Goal: Information Seeking & Learning: Check status

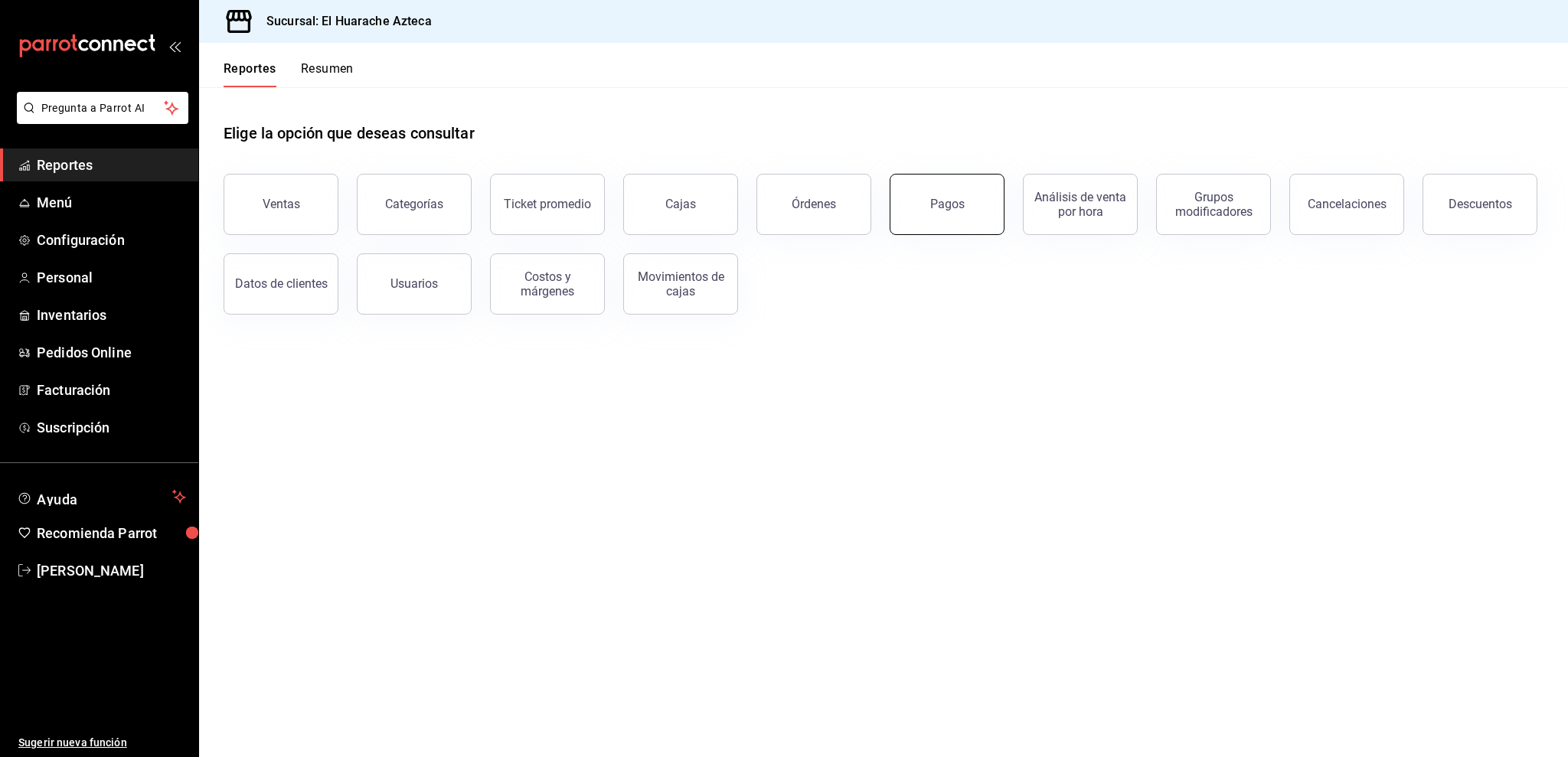
click at [991, 208] on button "Pagos" at bounding box center [947, 205] width 115 height 61
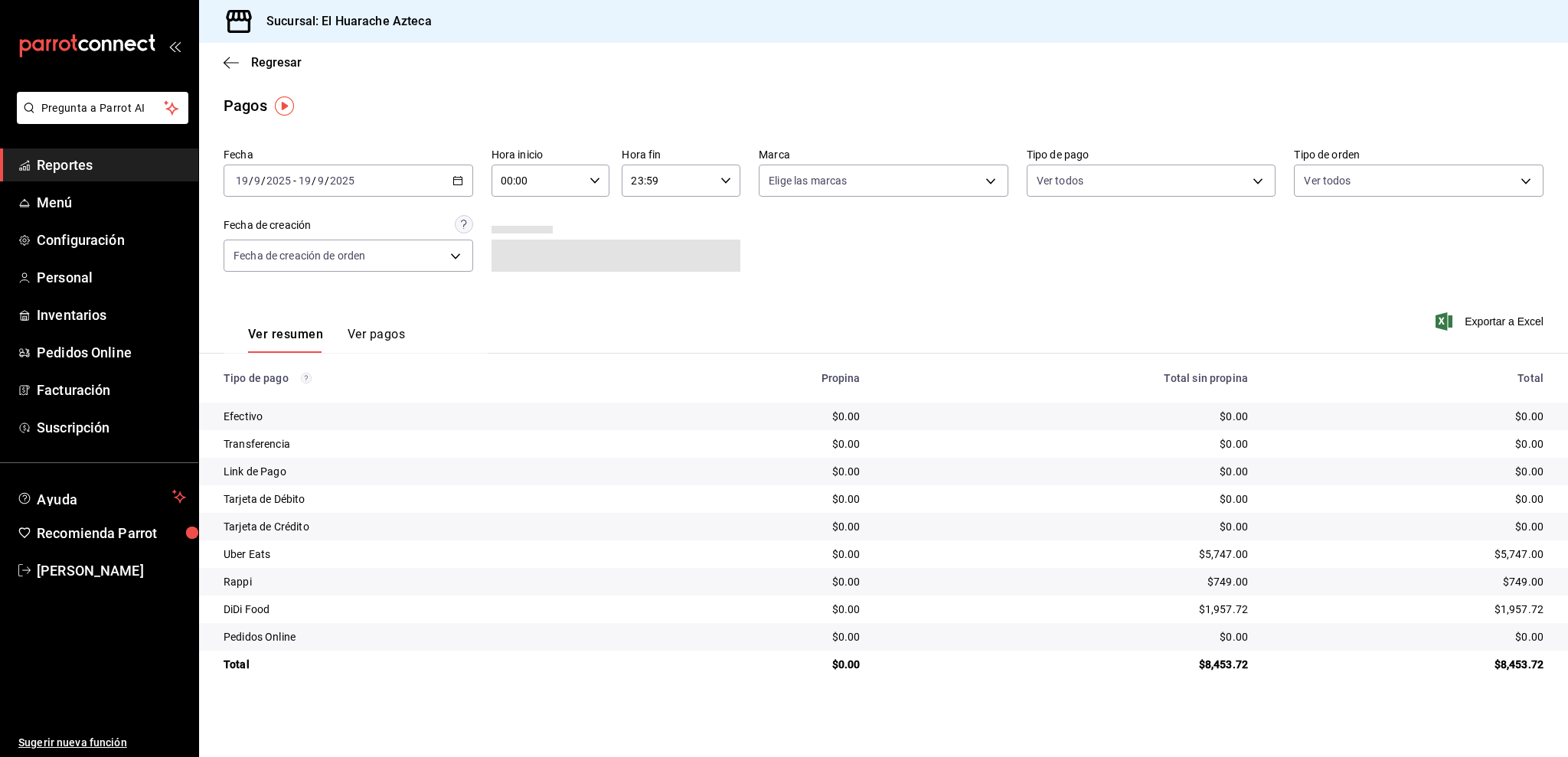
click at [95, 158] on span "Reportes" at bounding box center [111, 165] width 150 height 21
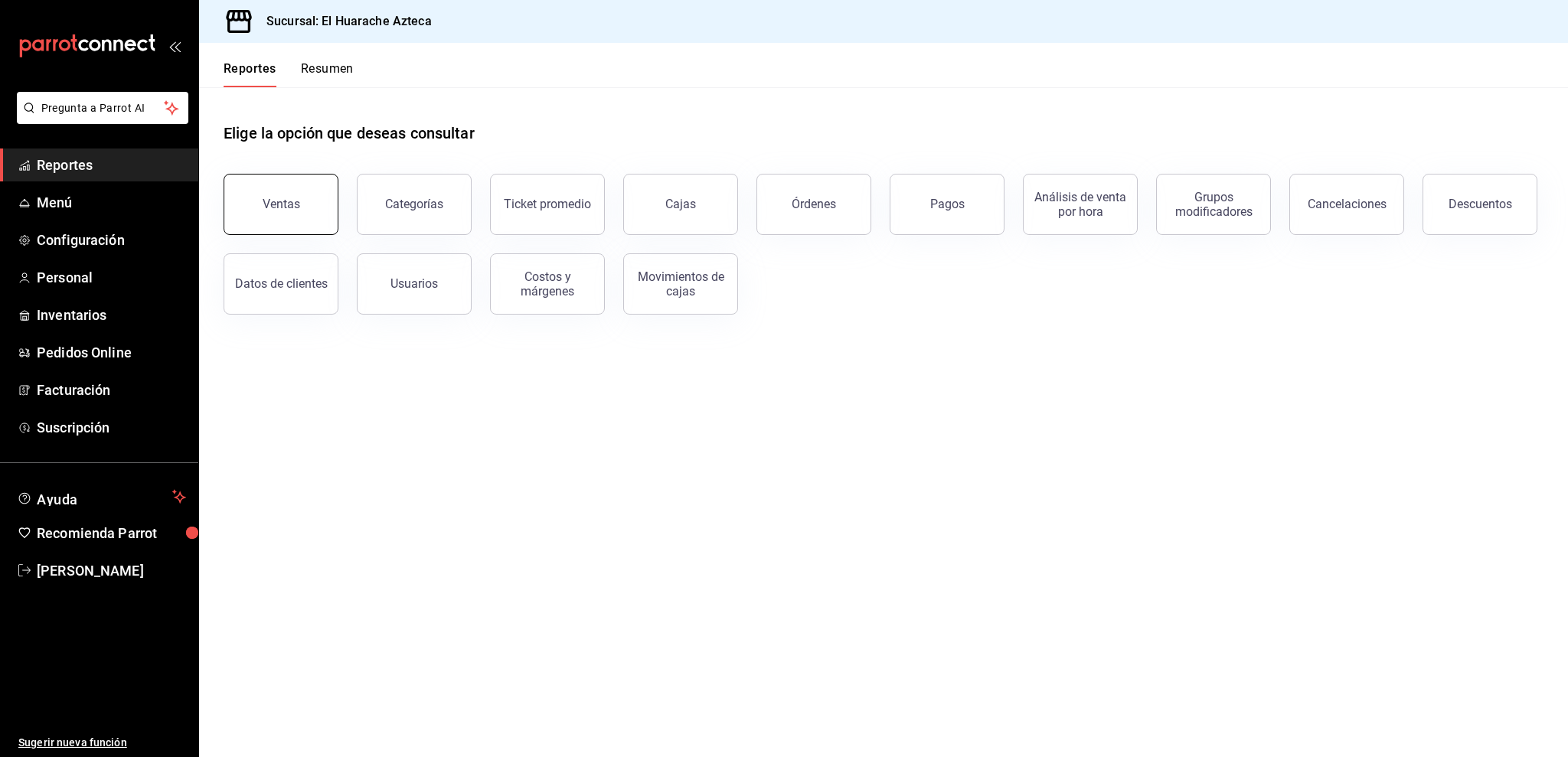
click at [310, 207] on button "Ventas" at bounding box center [281, 205] width 115 height 61
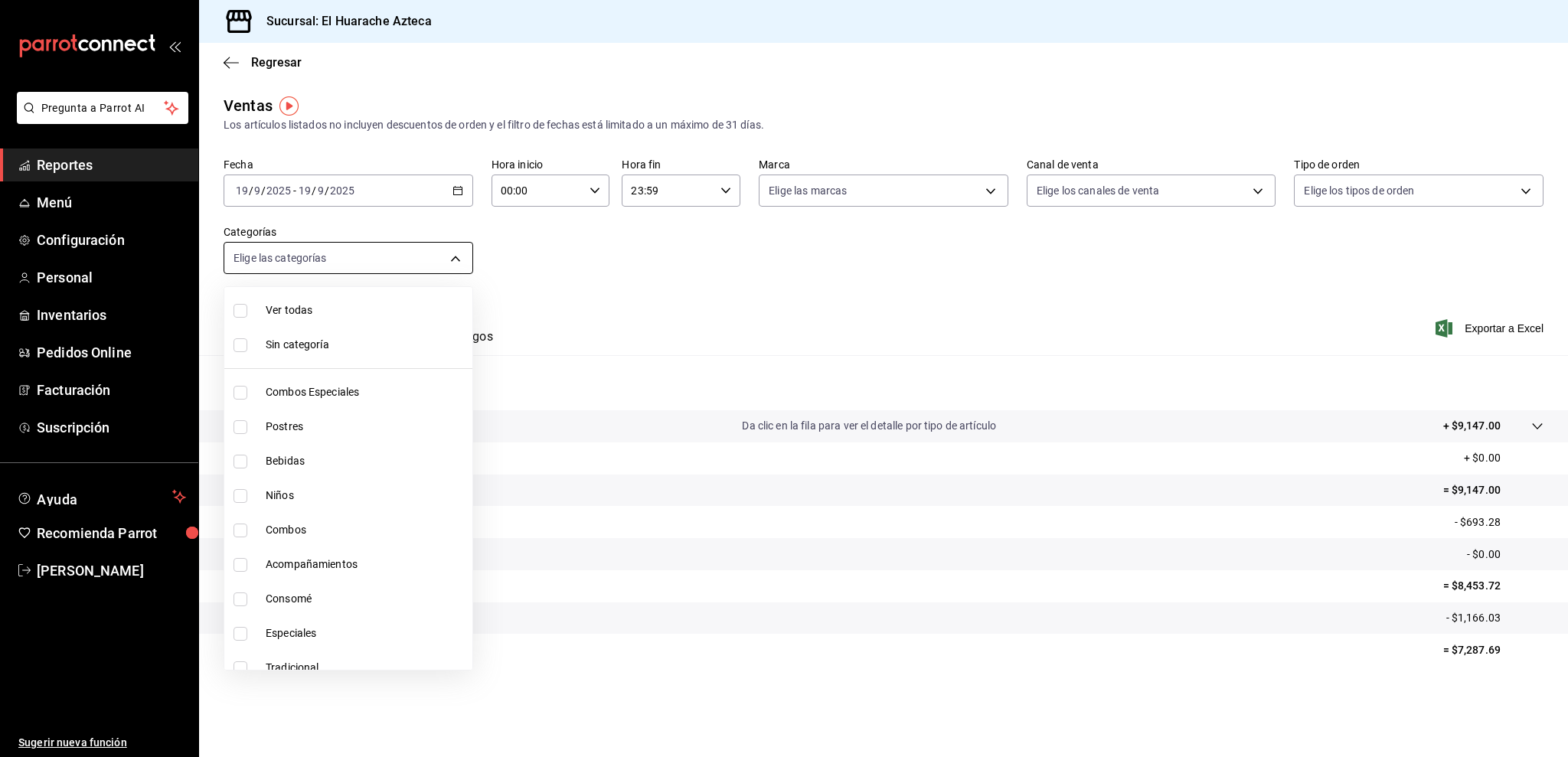
click at [349, 261] on body "Pregunta a Parrot AI Reportes Menú Configuración Personal Inventarios Pedidos O…" at bounding box center [784, 378] width 1568 height 757
click at [324, 595] on span "Consomé" at bounding box center [366, 599] width 201 height 16
type input "53f55ae2-6285-460e-a8e1-99190fafff65"
checkbox input "true"
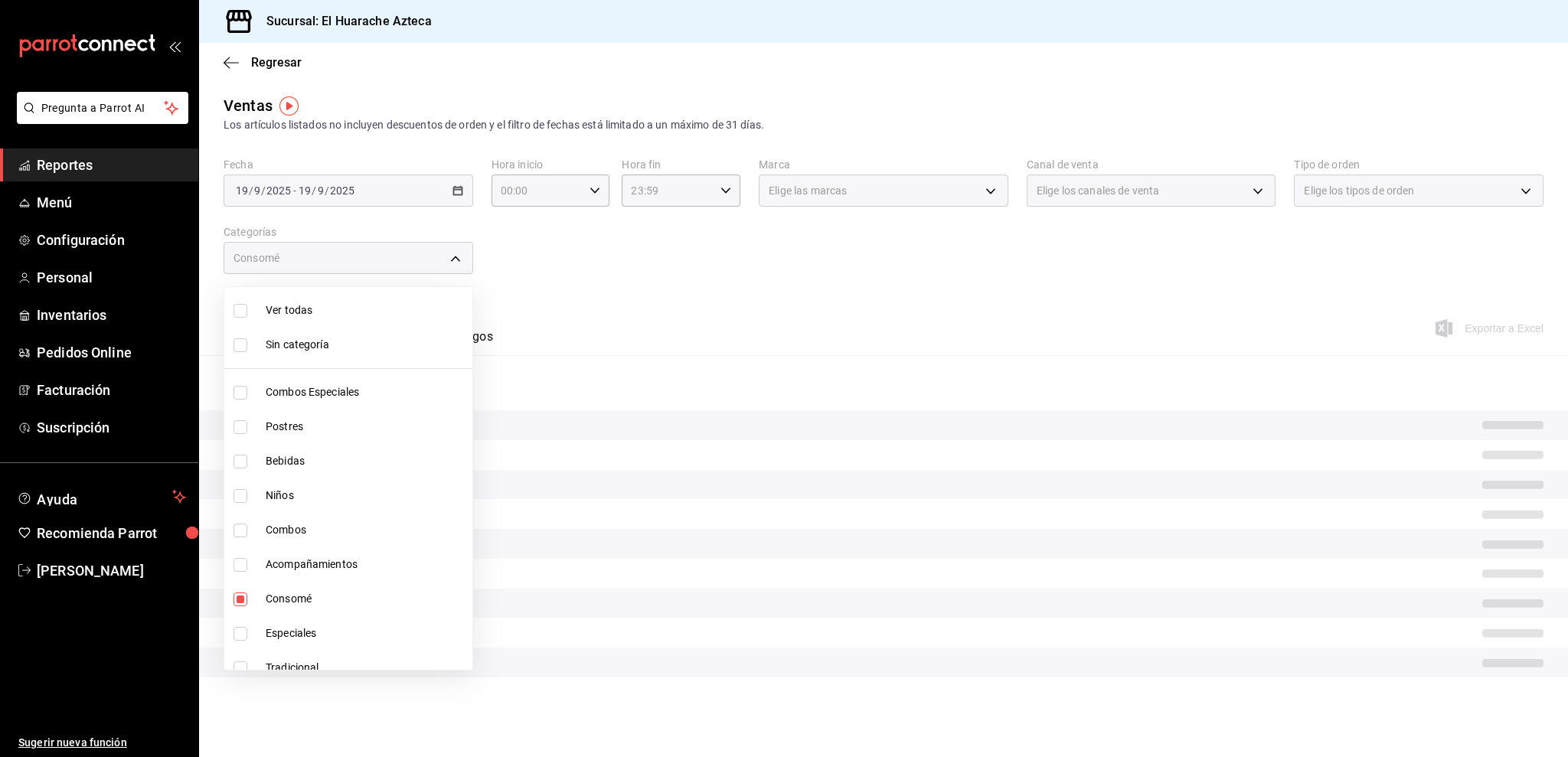
click at [632, 315] on div at bounding box center [784, 378] width 1568 height 757
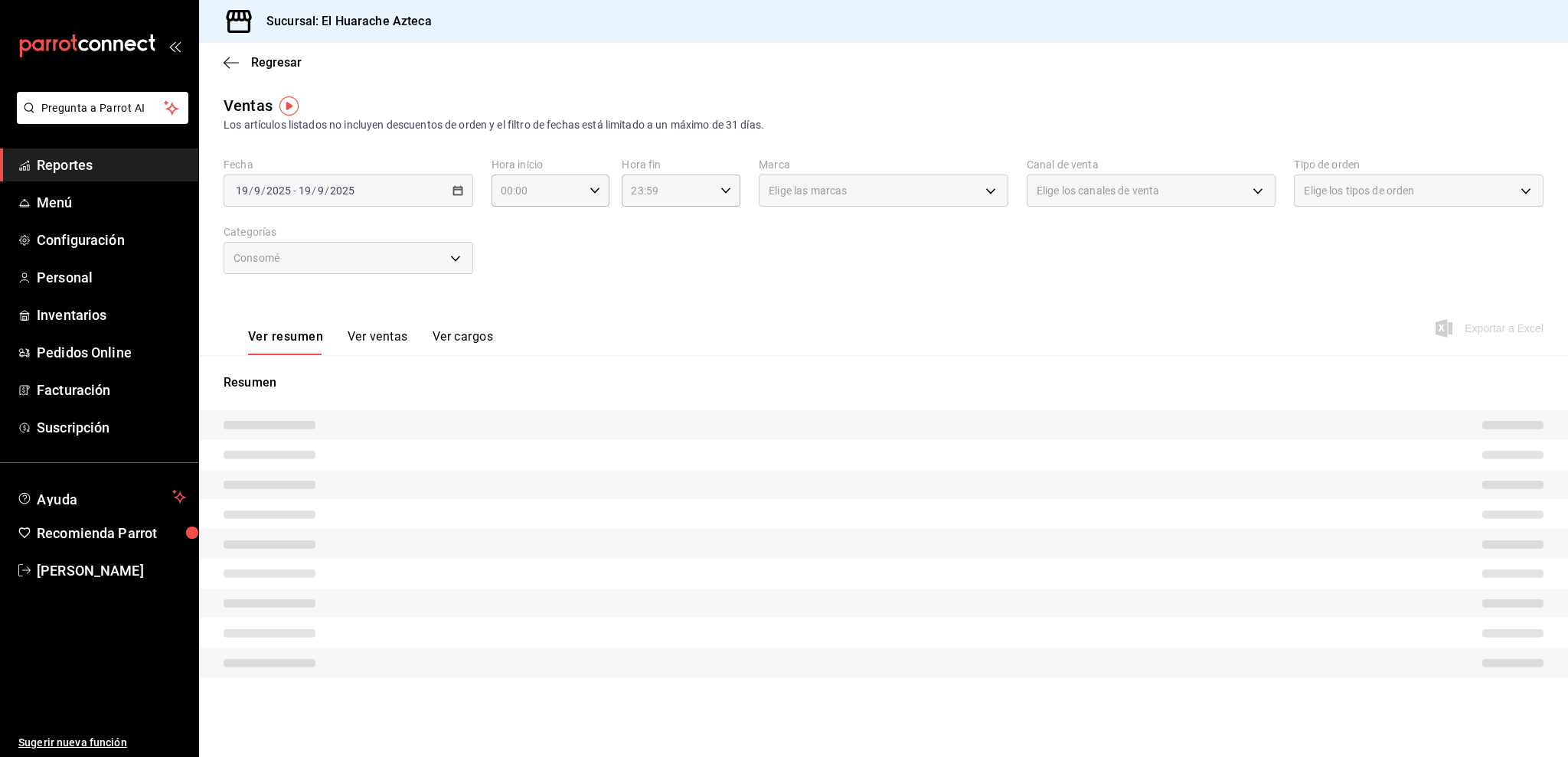
click at [387, 334] on button "Ver ventas" at bounding box center [378, 342] width 61 height 26
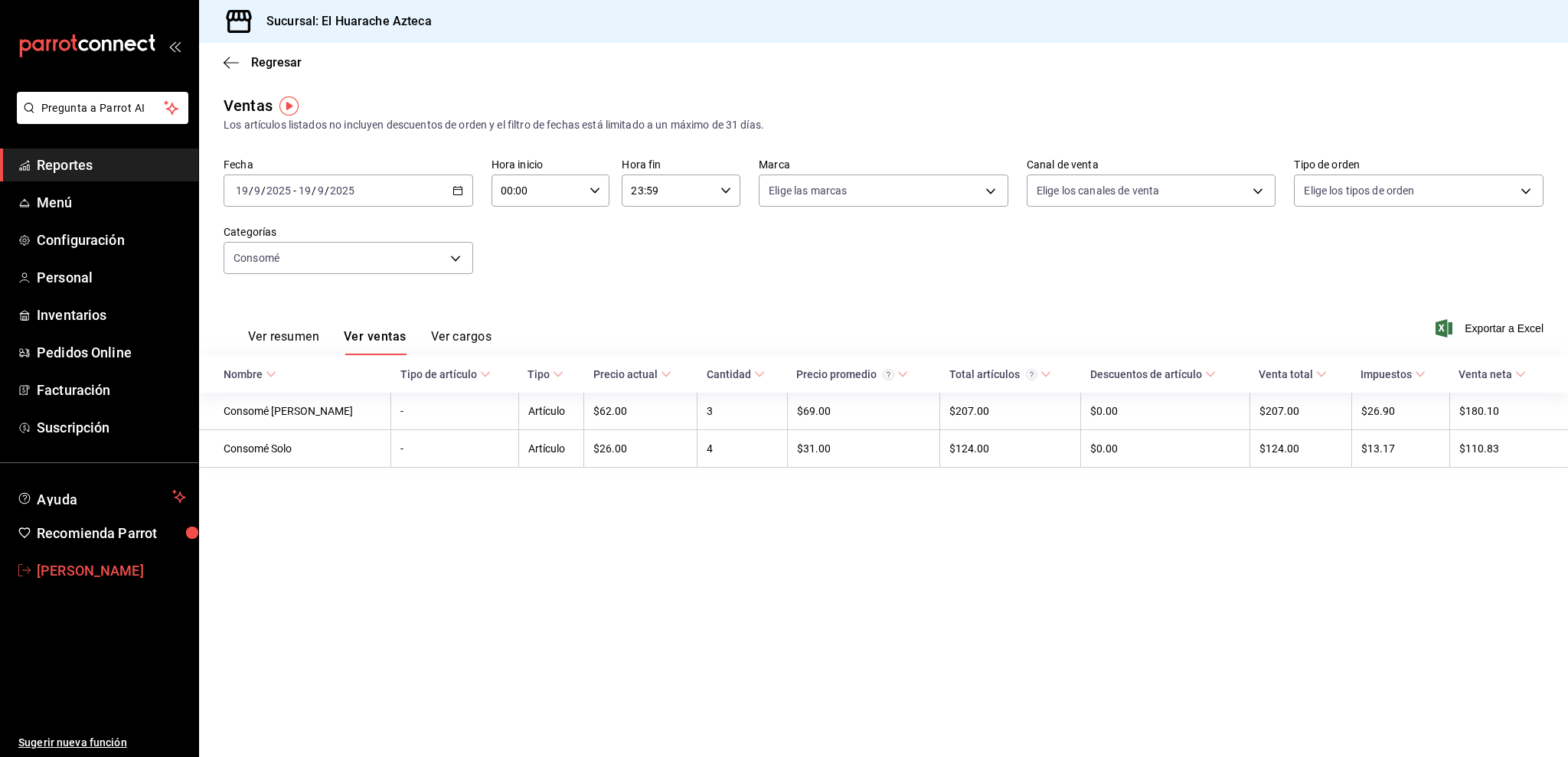
click at [87, 569] on span "[PERSON_NAME]" at bounding box center [111, 571] width 150 height 21
